Goal: Transaction & Acquisition: Purchase product/service

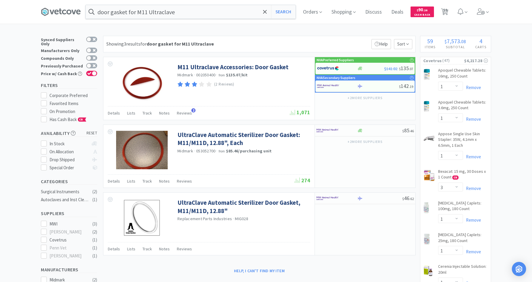
select select "1"
select select "3"
select select "1"
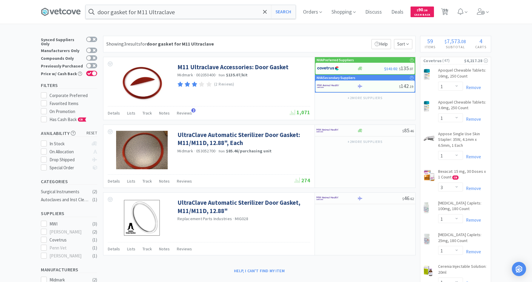
select select "1"
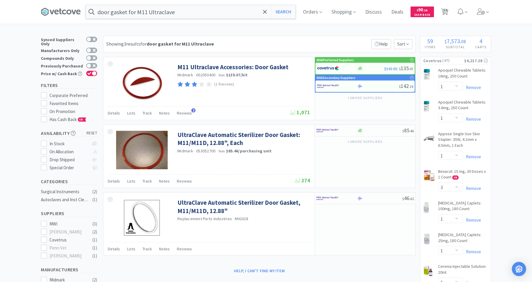
select select "1"
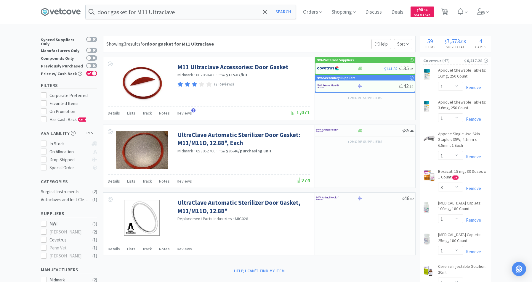
select select "1"
select select "2"
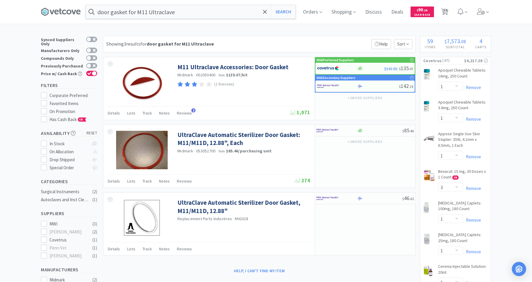
select select "2"
select select "5"
select select "2"
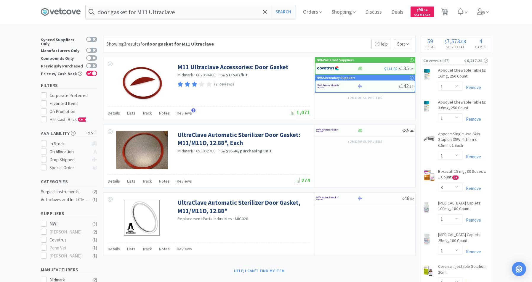
select select "4"
select select "1"
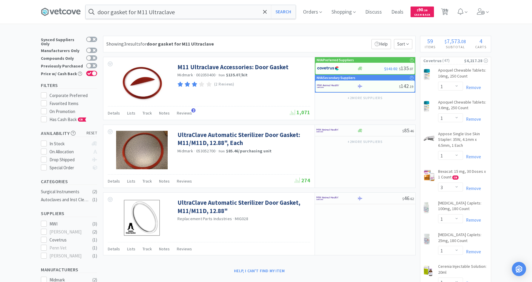
select select "2"
select select "1"
select select "3"
select select "2"
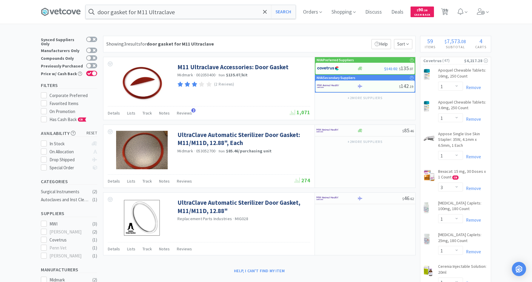
select select "2"
select select "1"
select select "50"
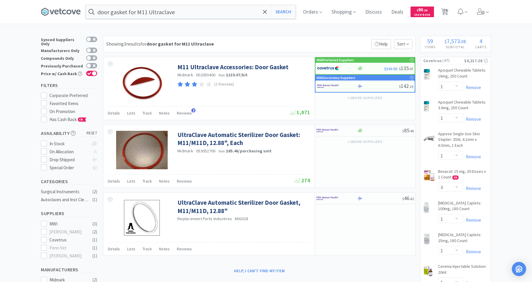
select select "1"
select select "2"
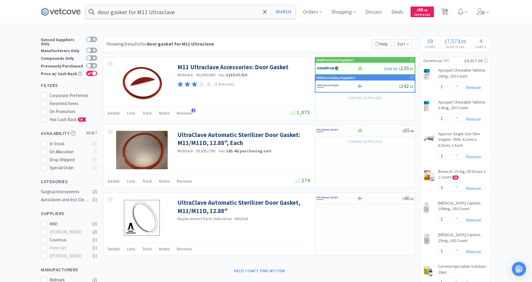
select select "1"
select select "2"
select select "8"
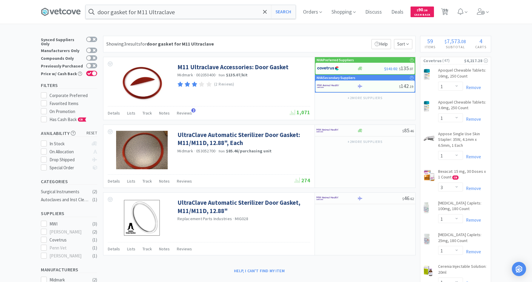
select select "1"
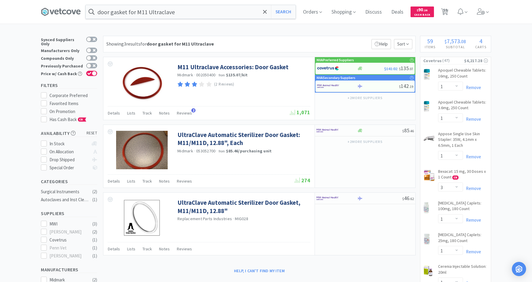
select select "5"
select select "1"
click at [220, 11] on input "door gasket for M11 Ultraclave" at bounding box center [191, 12] width 210 height 14
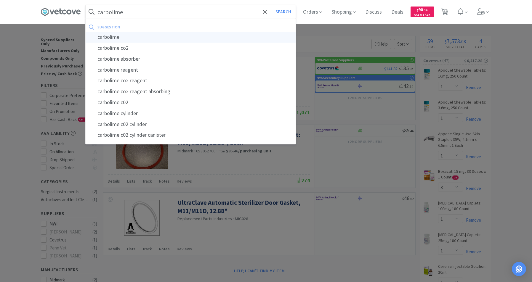
click at [121, 36] on div "carbolime" at bounding box center [191, 37] width 210 height 11
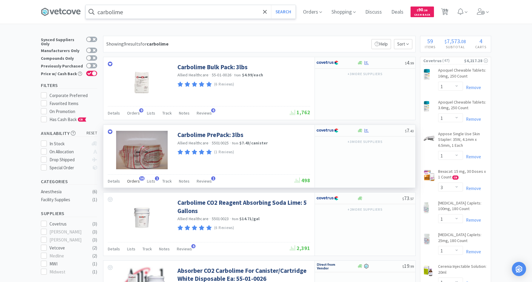
click at [135, 183] on span "Orders" at bounding box center [133, 181] width 13 height 5
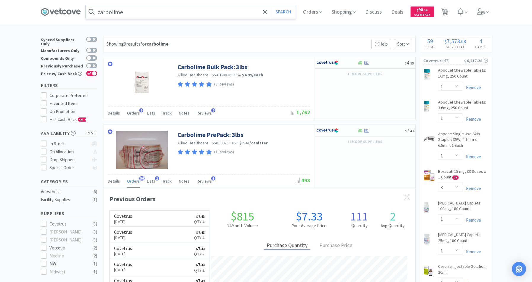
scroll to position [159, 312]
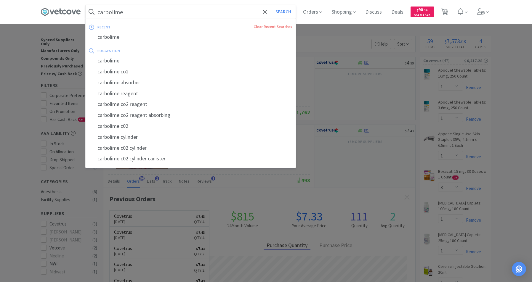
click at [207, 11] on input "carbolime" at bounding box center [191, 12] width 210 height 14
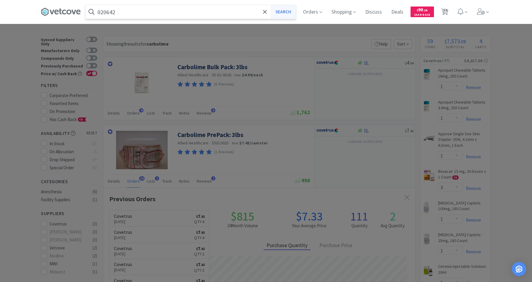
type input "020642"
click at [292, 10] on button "Search" at bounding box center [283, 12] width 25 height 14
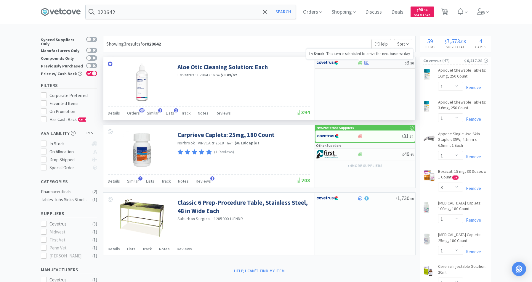
click at [361, 64] on icon at bounding box center [360, 63] width 4 height 4
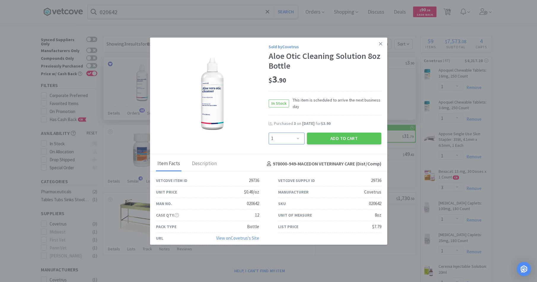
click at [295, 138] on select "Enter Quantity 1 2 3 4 5 6 7 8 9 10 11 12 13 14 15 16 17 18 19 20 Enter Quantity" at bounding box center [286, 139] width 36 height 12
select select "3"
click at [268, 133] on select "Enter Quantity 1 2 3 4 5 6 7 8 9 10 11 12 13 14 15 16 17 18 19 20 Enter Quantity" at bounding box center [286, 139] width 36 height 12
click at [323, 138] on button "Add to Cart" at bounding box center [344, 139] width 74 height 12
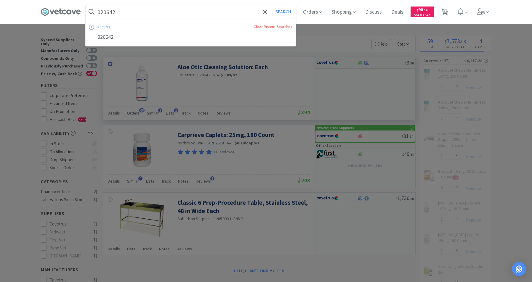
click at [120, 14] on input "020642" at bounding box center [191, 12] width 210 height 14
select select "3"
select select "1"
select select "3"
select select "1"
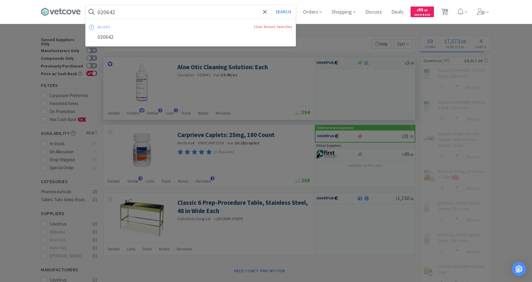
select select "2"
select select "5"
select select "2"
select select "4"
select select "1"
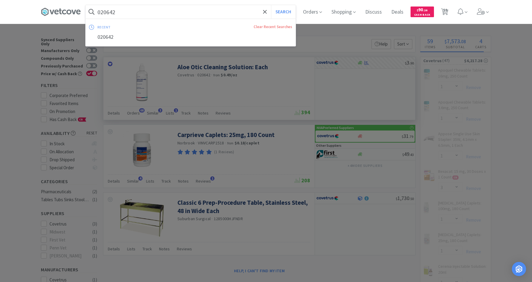
select select "2"
select select "1"
select select "2"
select select "1"
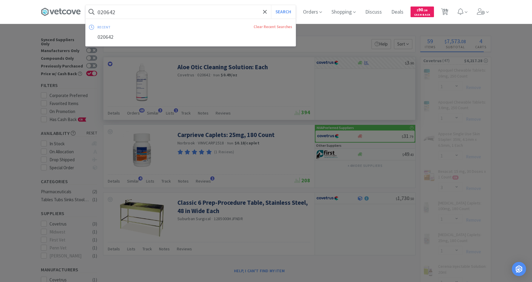
select select "2"
select select "3"
select select "50"
select select "1"
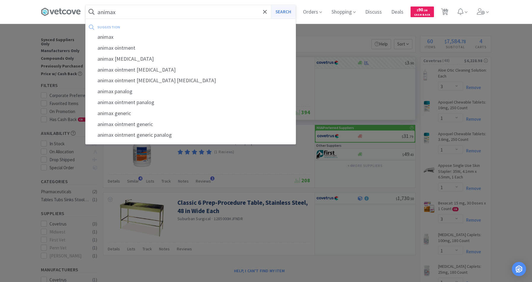
type input "animax"
click at [282, 12] on button "Search" at bounding box center [283, 12] width 25 height 14
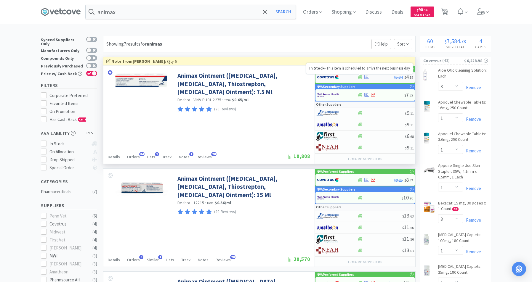
click at [361, 77] on icon at bounding box center [360, 77] width 4 height 4
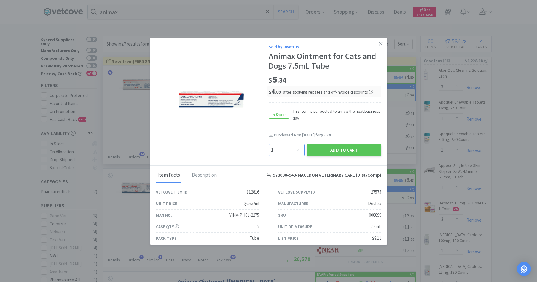
click at [295, 150] on select "Enter Quantity 1 2 3 4 5 6 7 8 9 10 11 12 13 14 15 16 17 18 19 20 Enter Quantity" at bounding box center [286, 150] width 36 height 12
select select "3"
click at [268, 144] on select "Enter Quantity 1 2 3 4 5 6 7 8 9 10 11 12 13 14 15 16 17 18 19 20 Enter Quantity" at bounding box center [286, 150] width 36 height 12
click at [334, 151] on button "Add to Cart" at bounding box center [344, 150] width 74 height 12
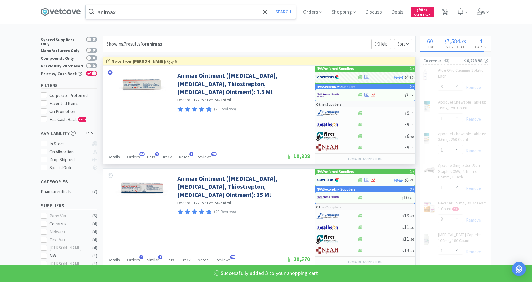
click at [161, 13] on input "animax" at bounding box center [191, 12] width 210 height 14
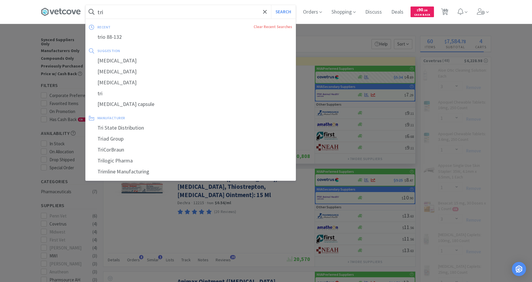
type input "triz"
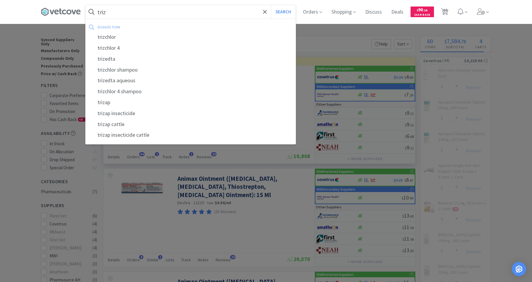
select select "3"
select select "1"
select select "3"
select select "1"
select select "2"
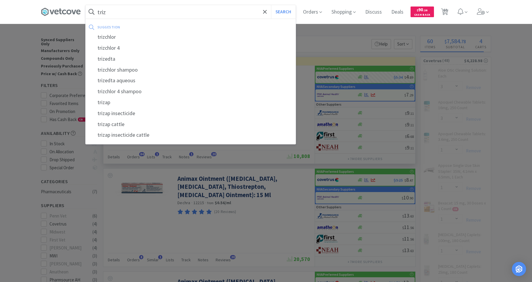
select select "5"
select select "2"
select select "4"
select select "1"
select select "2"
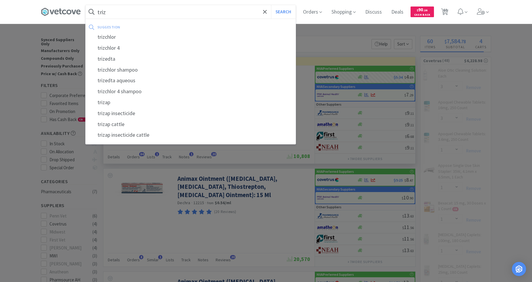
select select "1"
select select "2"
select select "1"
select select "2"
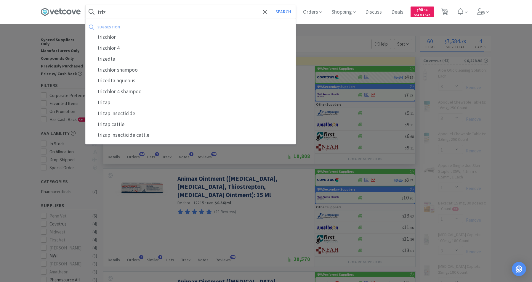
select select "3"
select select "50"
select select "1"
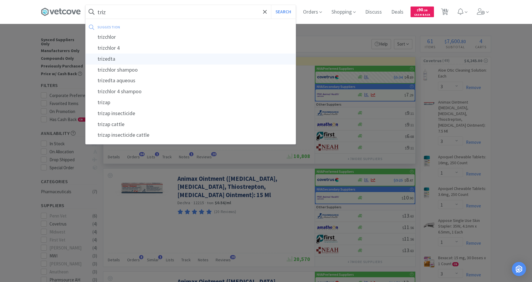
click at [112, 60] on div "trizedta" at bounding box center [191, 59] width 210 height 11
type input "trizedta"
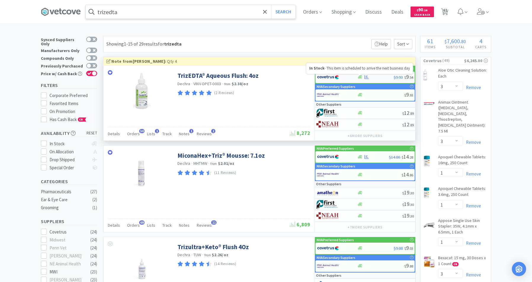
click at [361, 78] on icon at bounding box center [360, 78] width 4 height 4
select select "1"
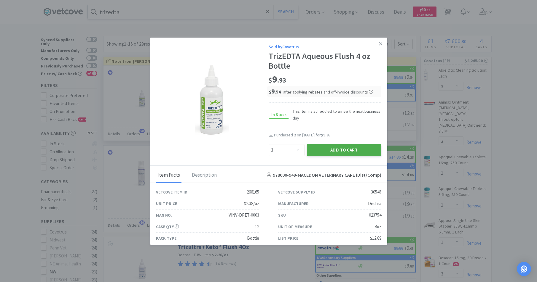
click at [313, 152] on button "Add to Cart" at bounding box center [344, 150] width 74 height 12
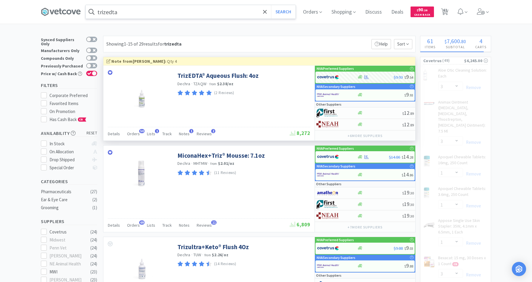
select select "1"
select select "2"
select select "1"
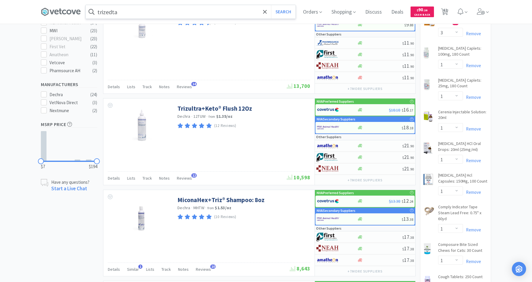
scroll to position [232, 0]
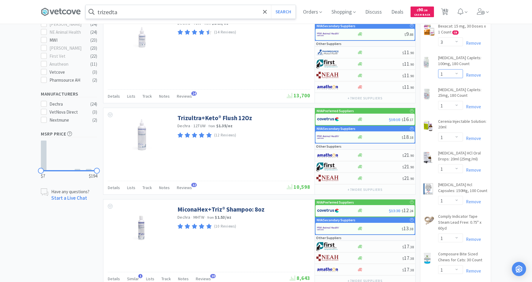
click at [456, 69] on select "Enter Quantity 1 2 3 4 5 6 7 8 9 10 11 12 13 14 15 16 17 18 19 20 Enter Quantity" at bounding box center [450, 73] width 25 height 9
click at [438, 69] on select "Enter Quantity 1 2 3 4 5 6 7 8 9 10 11 12 13 14 15 16 17 18 19 20 Enter Quantity" at bounding box center [450, 73] width 25 height 9
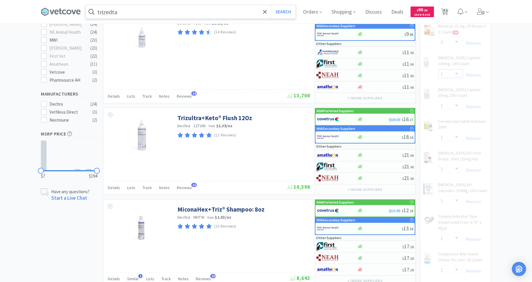
select select "2"
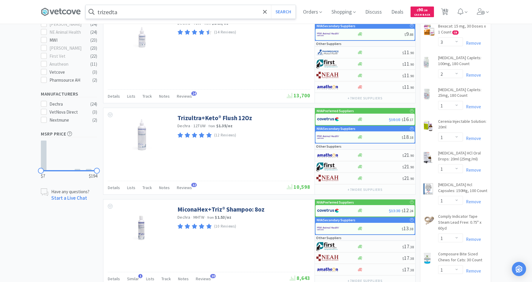
click at [178, 8] on input "trizedta" at bounding box center [191, 12] width 210 height 14
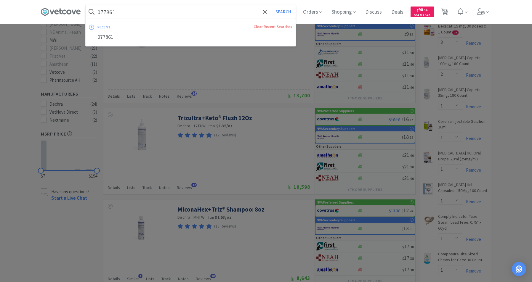
click at [110, 37] on div "077861" at bounding box center [191, 37] width 210 height 11
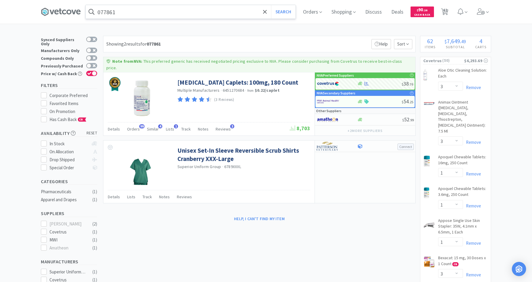
click at [125, 12] on input "077861" at bounding box center [191, 12] width 210 height 14
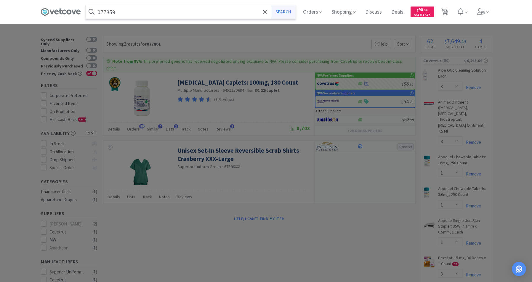
type input "077859"
click at [286, 15] on button "Search" at bounding box center [283, 12] width 25 height 14
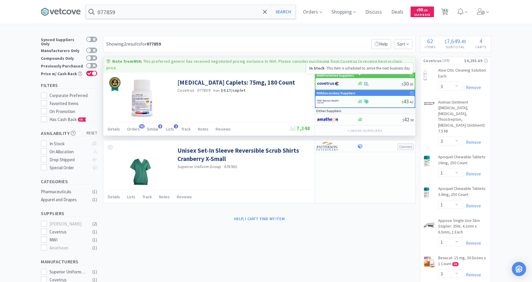
click at [359, 82] on icon at bounding box center [360, 84] width 4 height 4
select select "1"
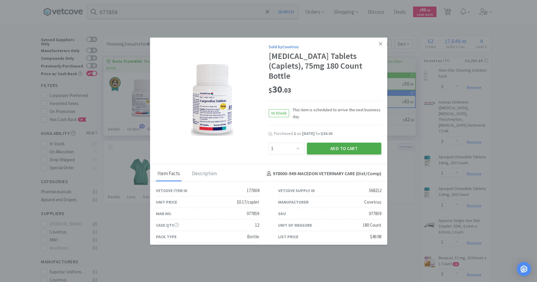
click at [332, 143] on button "Add to Cart" at bounding box center [344, 149] width 74 height 12
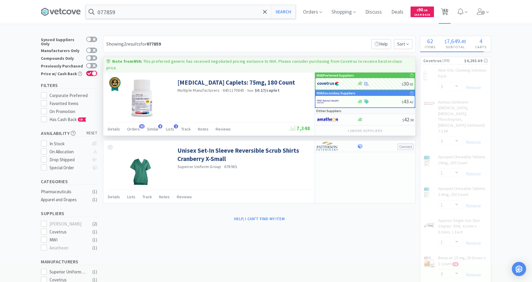
click at [446, 11] on span "62" at bounding box center [445, 10] width 4 height 24
select select "5"
select select "1"
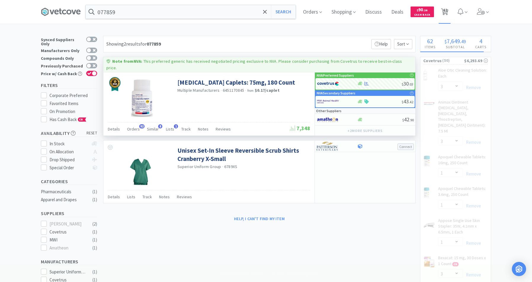
select select "3"
select select "1"
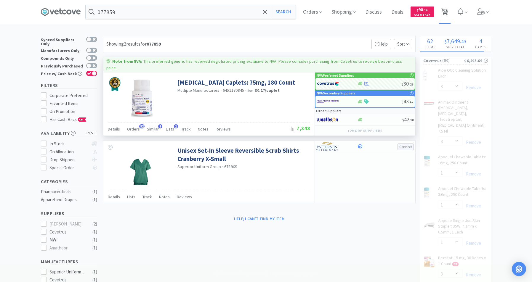
select select "3"
select select "2"
select select "1"
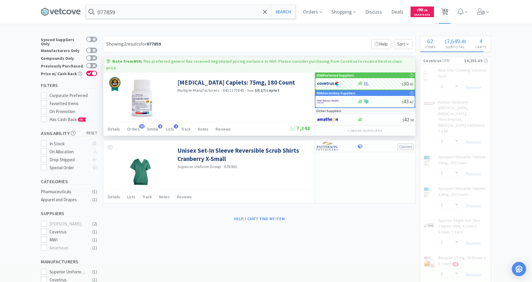
select select "1"
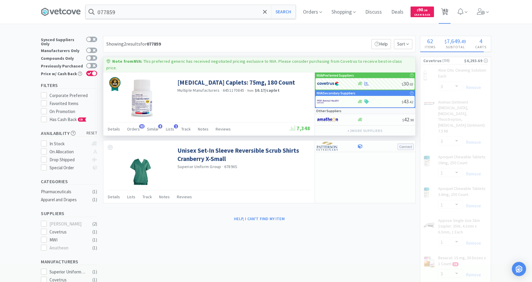
select select "1"
select select "2"
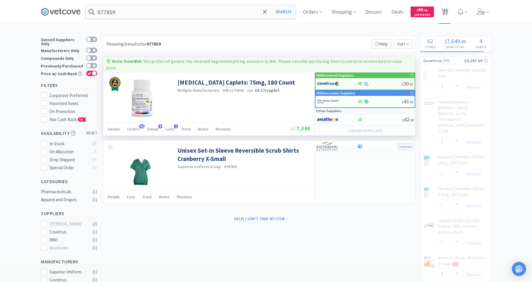
select select "2"
select select "5"
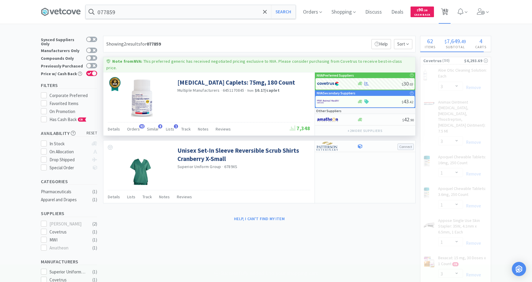
select select "5"
select select "2"
select select "4"
select select "1"
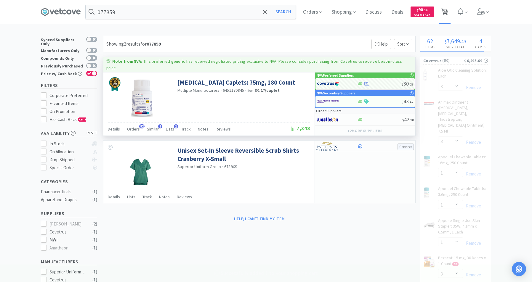
select select "1"
select select "2"
select select "1"
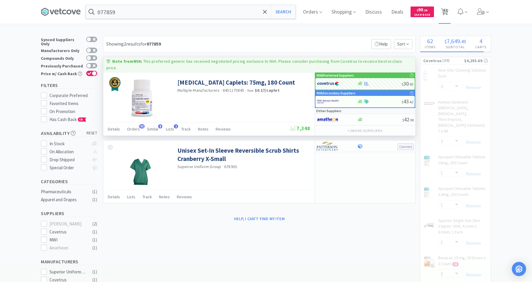
select select "3"
select select "2"
select select "1"
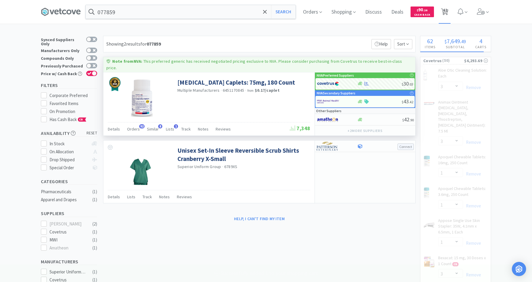
select select "50"
select select "1"
select select "2"
select select "1"
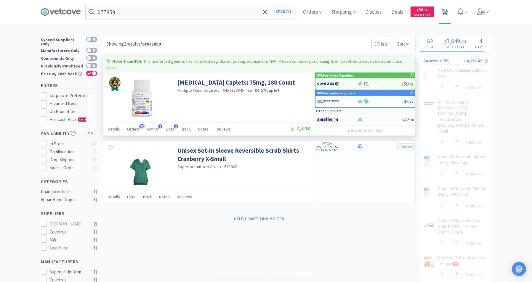
select select "2"
select select "1"
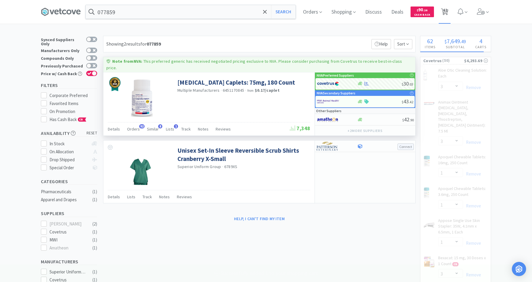
select select "1"
select select "2"
select select "8"
select select "1"
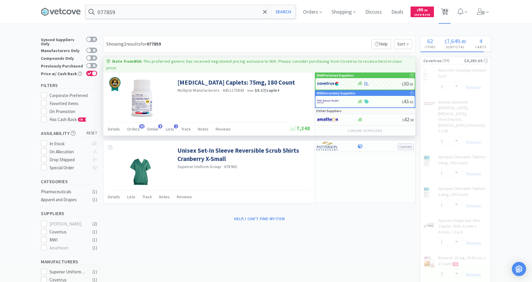
select select "1"
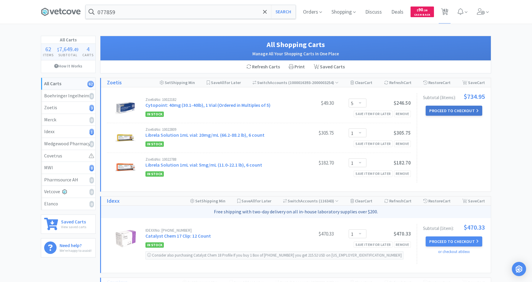
select select "1"
select select "2"
select select "5"
select select "2"
select select "4"
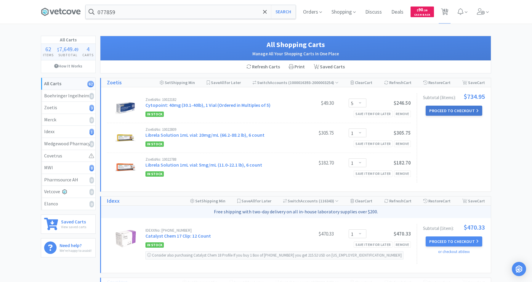
select select "1"
select select "2"
select select "1"
select select "2"
select select "1"
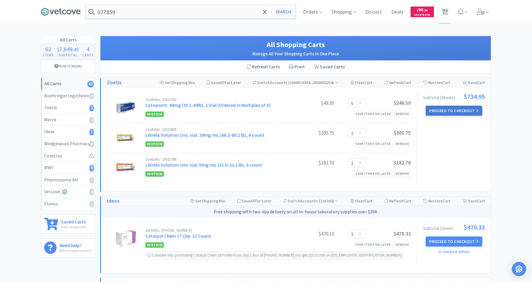
select select "1"
select select "2"
select select "1"
select select "2"
select select "3"
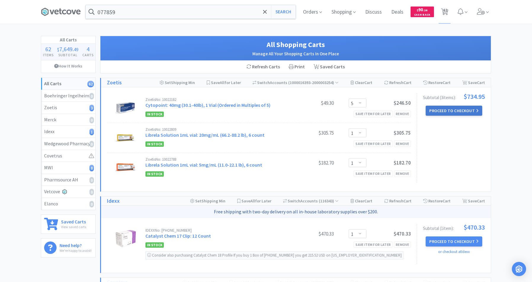
select select "50"
select select "1"
click at [169, 14] on input "077859" at bounding box center [191, 12] width 210 height 14
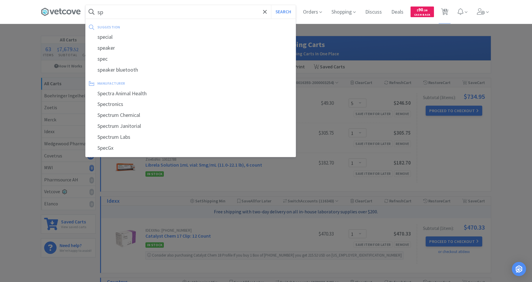
type input "s"
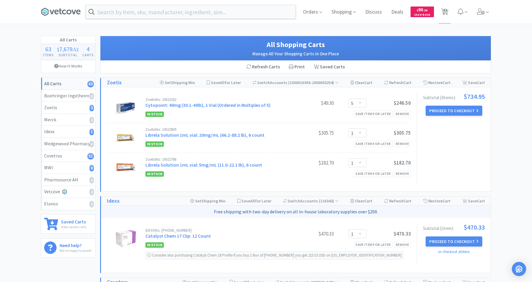
click at [460, 166] on div at bounding box center [266, 141] width 532 height 282
click at [442, 110] on button "Proceed to Checkout" at bounding box center [454, 111] width 56 height 10
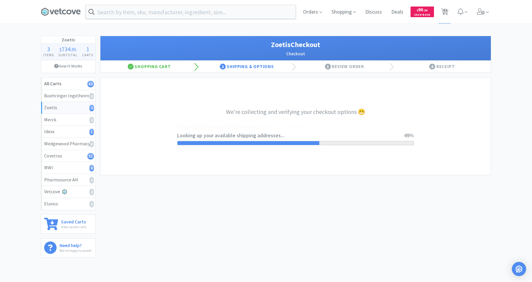
select select "invoice"
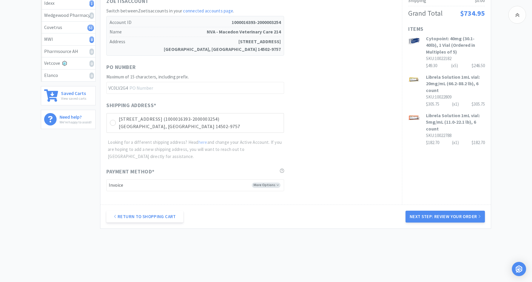
scroll to position [136, 0]
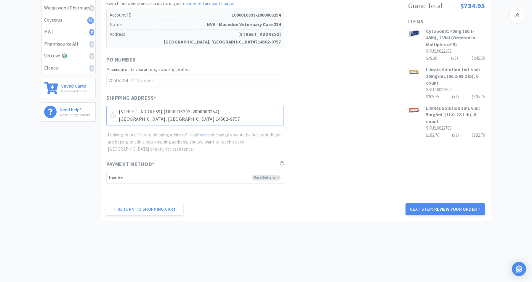
click at [113, 117] on icon at bounding box center [113, 115] width 4 height 4
click at [423, 210] on button "Next Step: Review Your Order" at bounding box center [445, 210] width 79 height 12
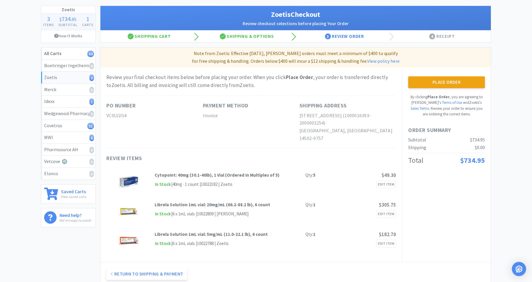
scroll to position [0, 0]
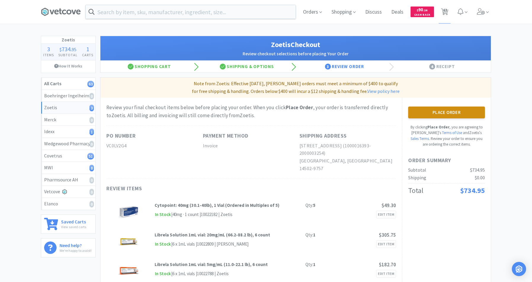
click at [434, 112] on button "Place Order" at bounding box center [446, 113] width 77 height 12
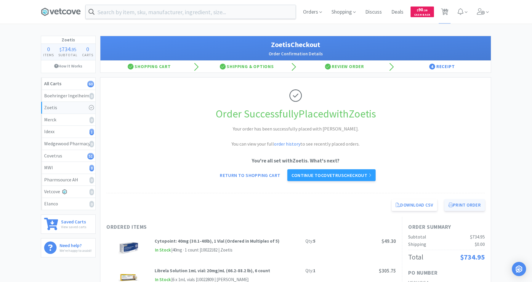
click at [466, 207] on button "Print Order" at bounding box center [464, 205] width 41 height 12
click at [338, 172] on link "Continue to Covetrus checkout" at bounding box center [331, 175] width 88 height 12
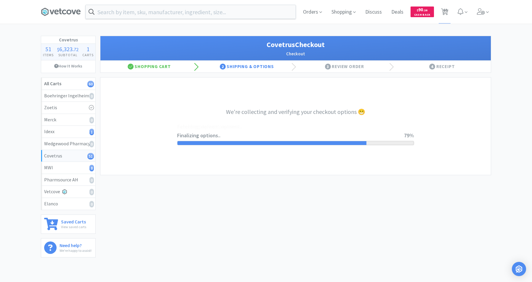
select select "ACCOUNT"
select select "cvt-standard-net"
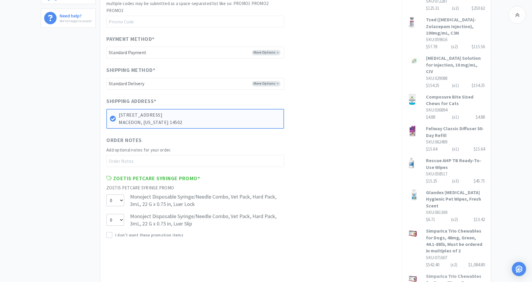
scroll to position [255, 0]
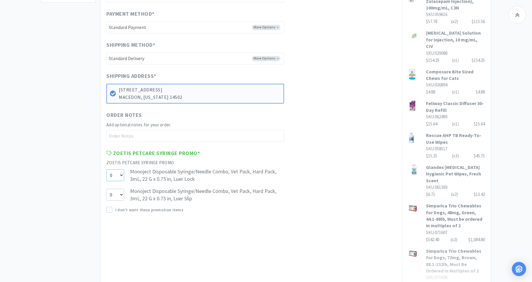
click at [121, 174] on select "0 1" at bounding box center [115, 175] width 18 height 12
select select "1"
click at [106, 169] on select "0 1" at bounding box center [115, 175] width 18 height 12
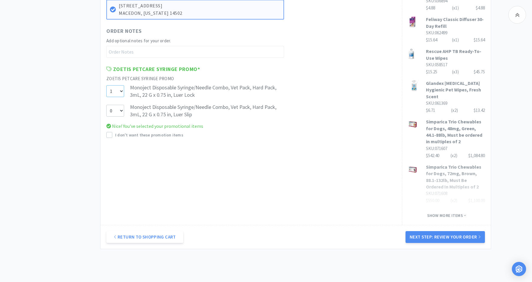
scroll to position [360, 0]
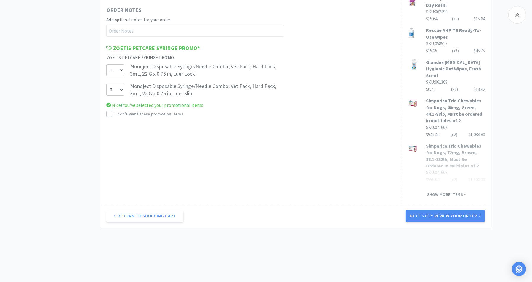
click at [458, 210] on button "Next Step: Review Your Order" at bounding box center [445, 216] width 79 height 12
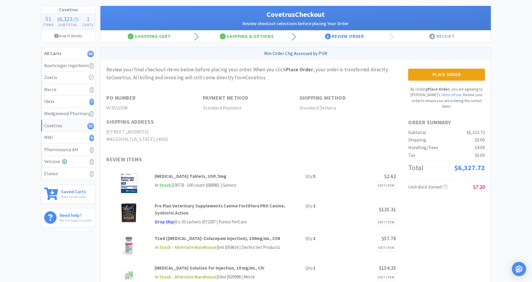
scroll to position [0, 0]
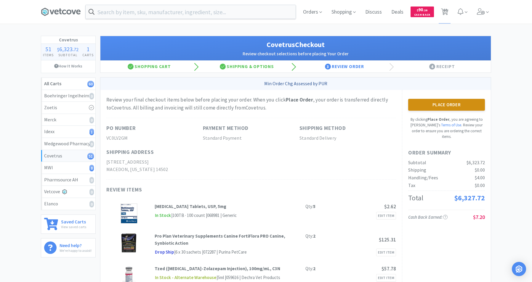
click at [434, 106] on button "Place Order" at bounding box center [446, 105] width 77 height 12
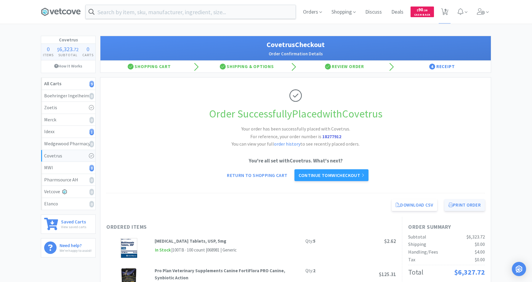
click at [466, 204] on button "Print Order" at bounding box center [464, 205] width 41 height 12
click at [327, 174] on link "Continue to MWI checkout" at bounding box center [332, 175] width 74 height 12
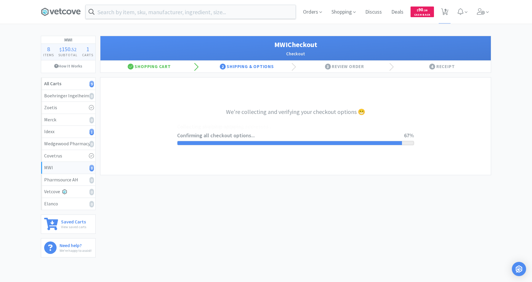
select select "STD_"
select select "FNY"
select select "RPS"
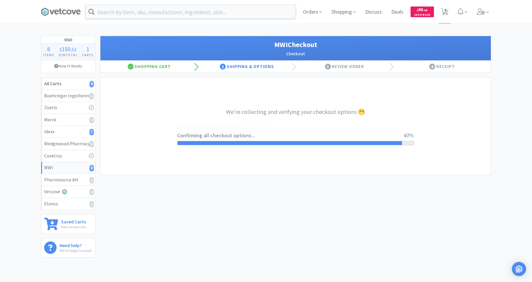
select select "RPS"
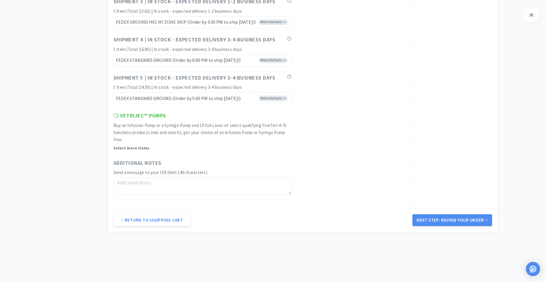
scroll to position [479, 0]
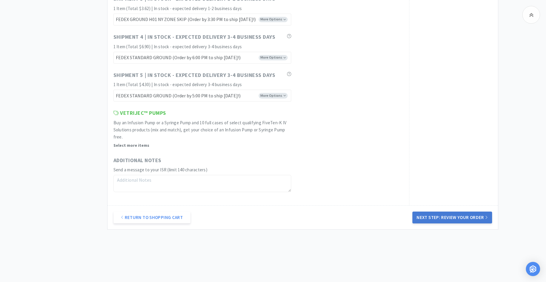
click at [436, 217] on button "Next Step: Review Your Order" at bounding box center [451, 218] width 79 height 12
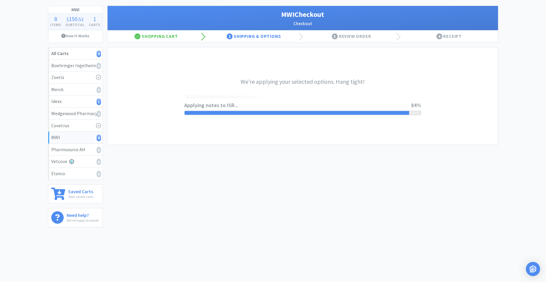
scroll to position [0, 0]
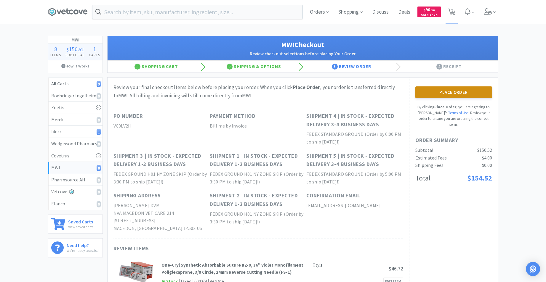
click at [436, 92] on button "Place Order" at bounding box center [453, 93] width 77 height 12
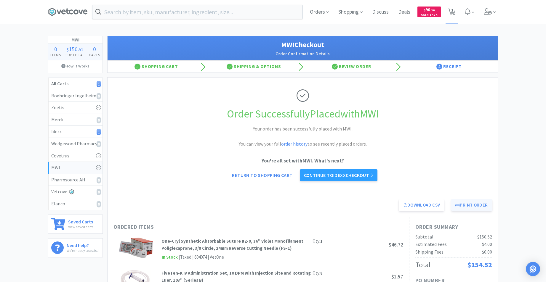
click at [480, 205] on button "Print Order" at bounding box center [471, 205] width 41 height 12
click at [346, 174] on link "Continue to Idexx checkout" at bounding box center [339, 175] width 78 height 12
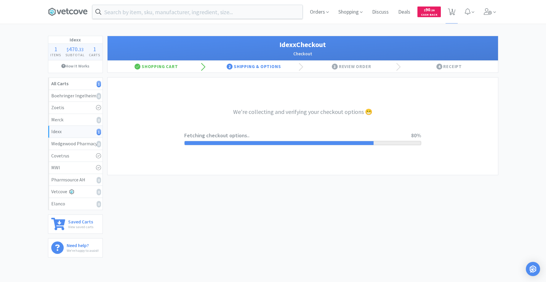
select select "904"
select select "003"
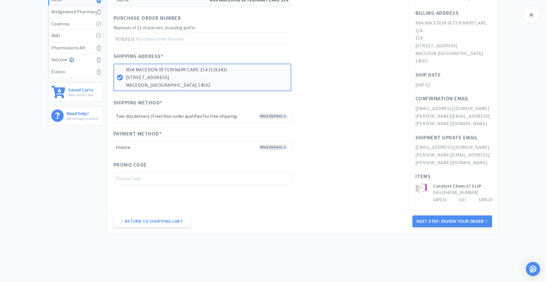
scroll to position [133, 0]
click at [441, 215] on button "Next Step: Review Your Order" at bounding box center [451, 221] width 79 height 12
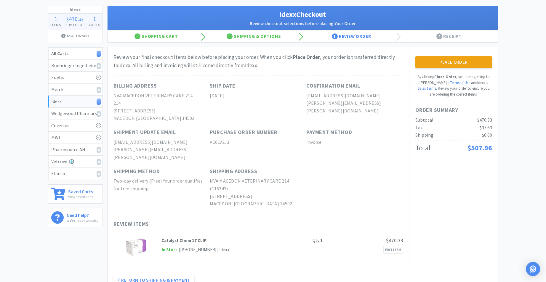
scroll to position [0, 0]
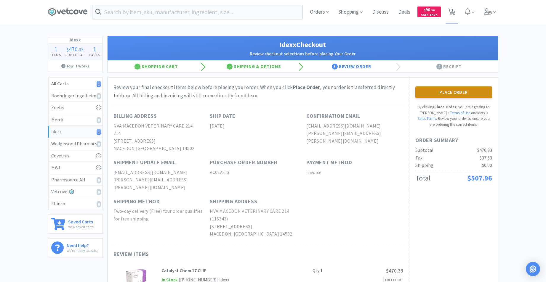
click at [458, 94] on button "Place Order" at bounding box center [453, 93] width 77 height 12
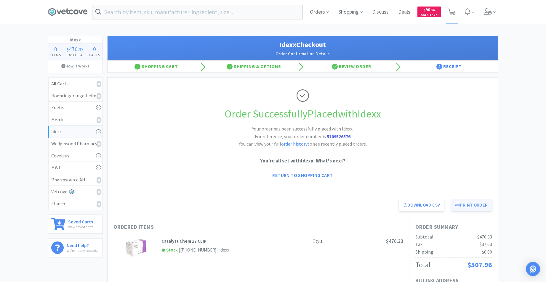
click at [465, 205] on button "Print Order" at bounding box center [471, 205] width 41 height 12
drag, startPoint x: 413, startPoint y: 166, endPoint x: 416, endPoint y: 164, distance: 3.4
click at [415, 164] on div "You're all set with Idexx . What's next? Return to Shopping Cart" at bounding box center [302, 169] width 379 height 24
click at [416, 164] on p "You're all set with Idexx . What's next?" at bounding box center [302, 161] width 379 height 8
